Goal: Information Seeking & Learning: Find specific fact

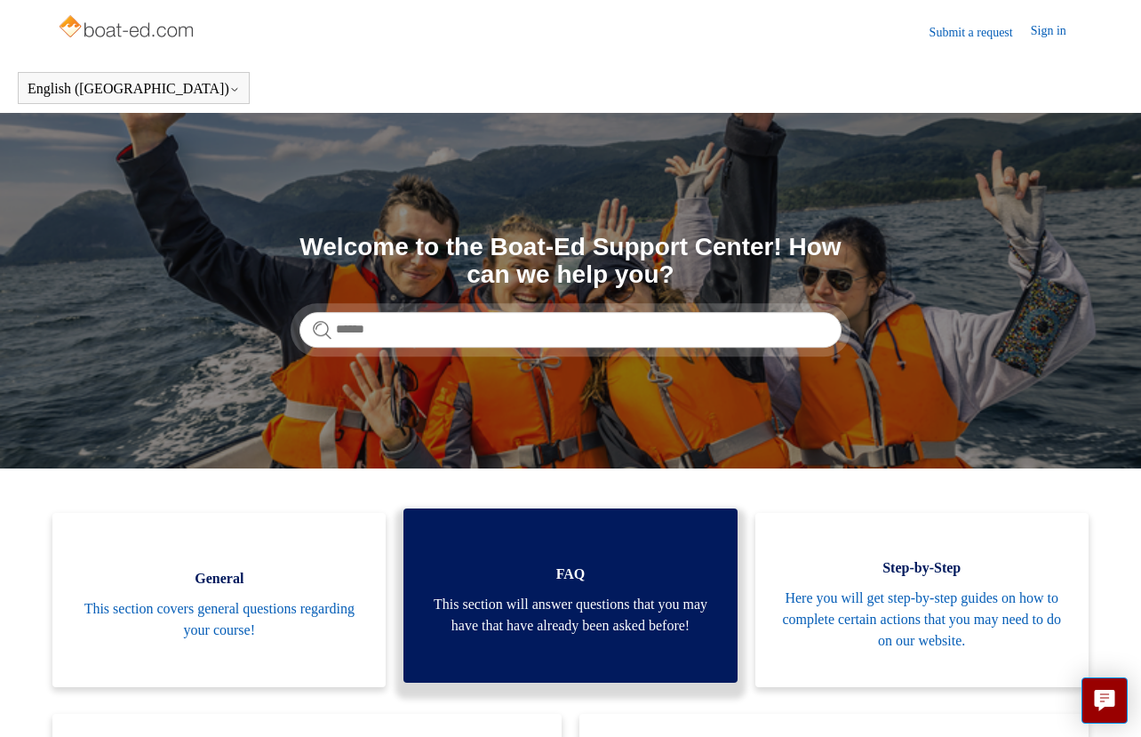
click at [704, 571] on span "FAQ" at bounding box center [570, 573] width 280 height 21
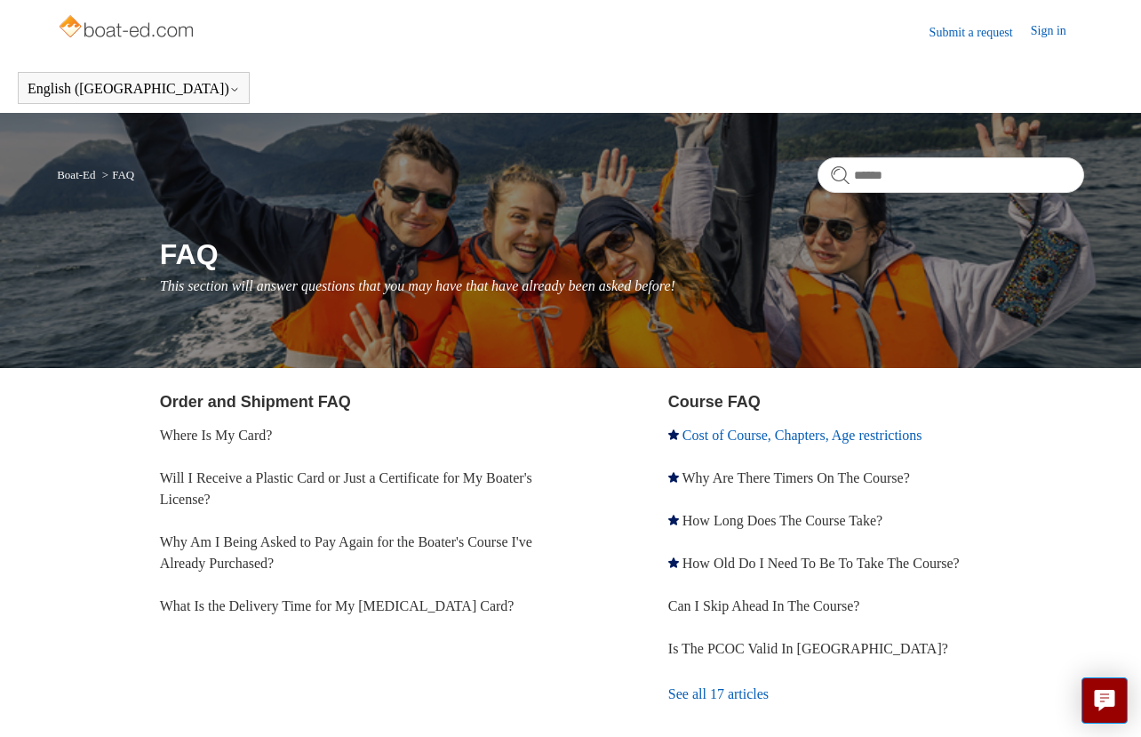
click at [743, 434] on link "Cost of Course, Chapters, Age restrictions" at bounding box center [802, 434] width 240 height 15
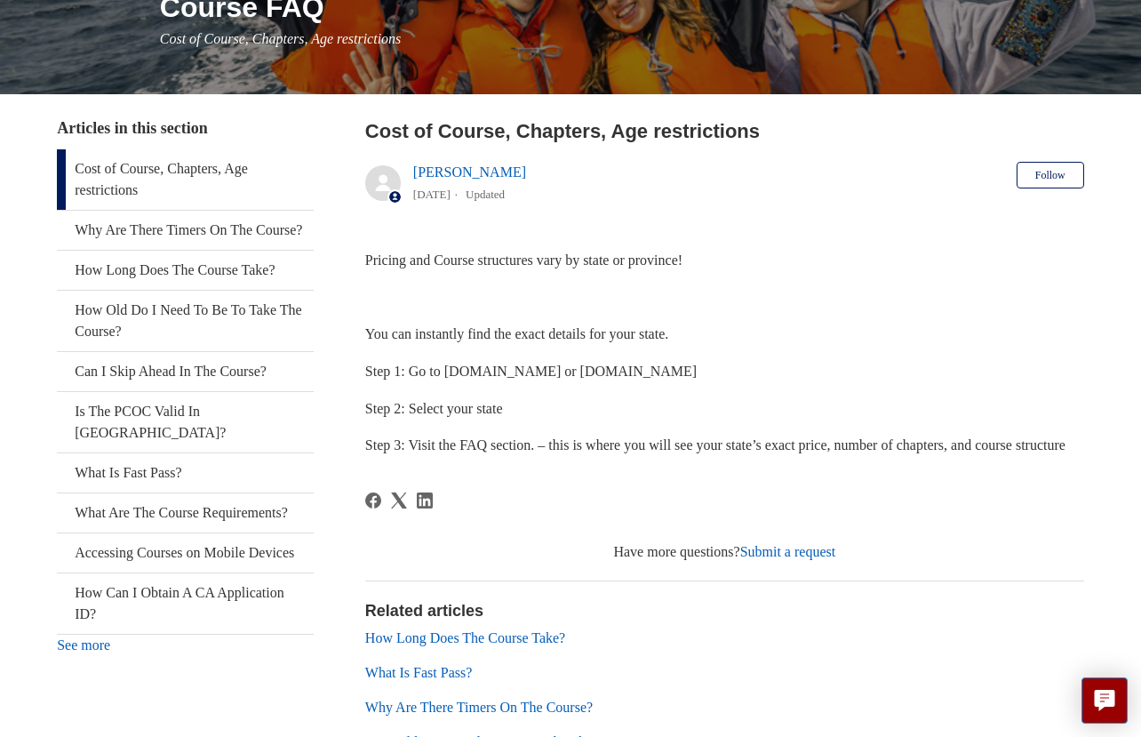
scroll to position [249, 0]
